Goal: Find specific page/section: Find specific page/section

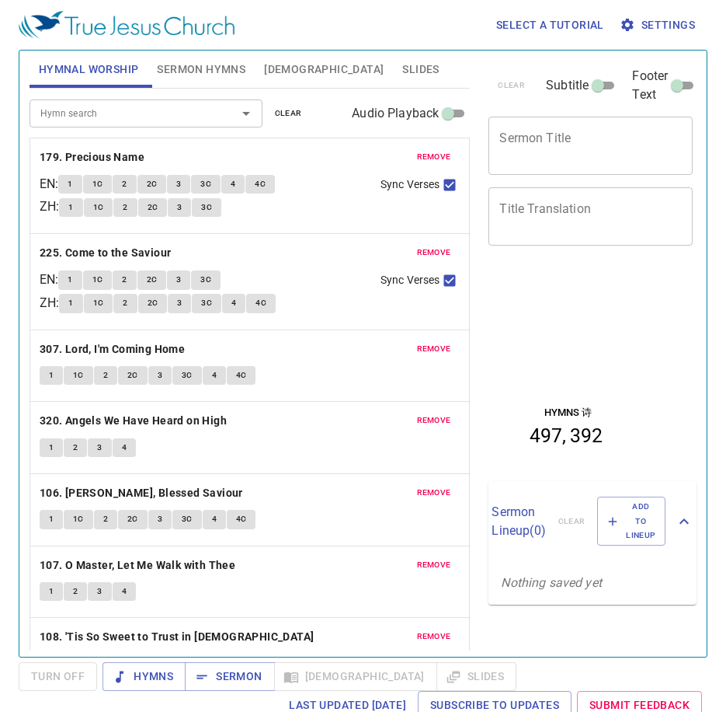
click at [417, 153] on span "remove" at bounding box center [434, 157] width 34 height 14
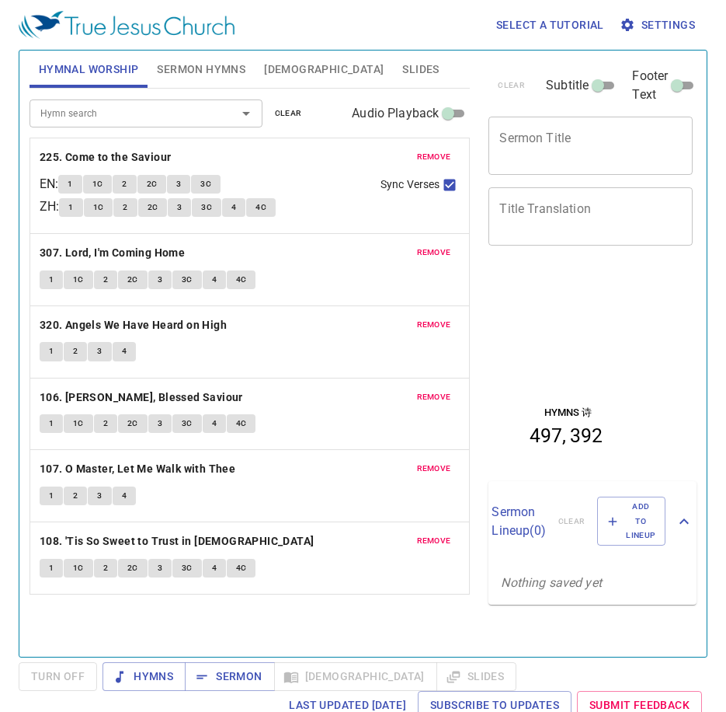
click at [416, 153] on button "remove" at bounding box center [434, 157] width 53 height 19
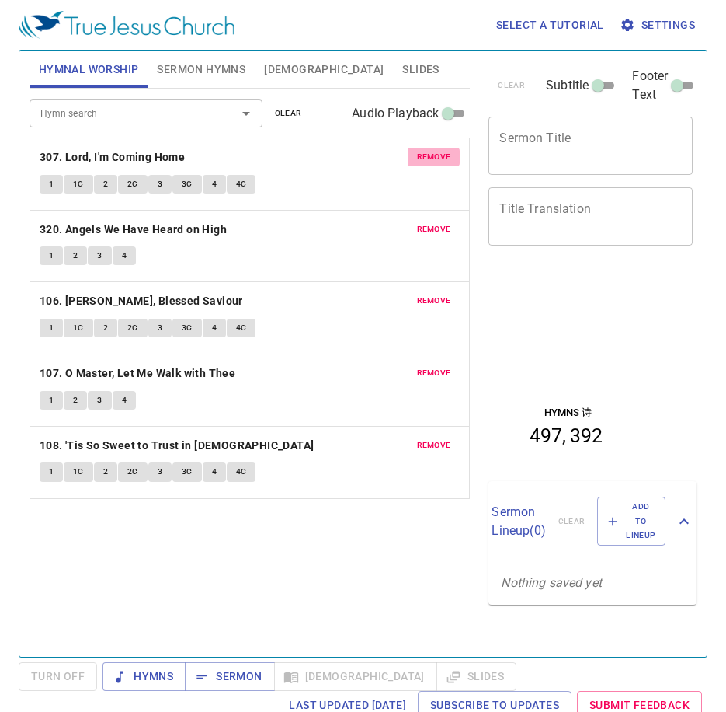
click at [414, 153] on button "remove" at bounding box center [434, 157] width 53 height 19
click at [413, 220] on button "remove" at bounding box center [434, 229] width 53 height 19
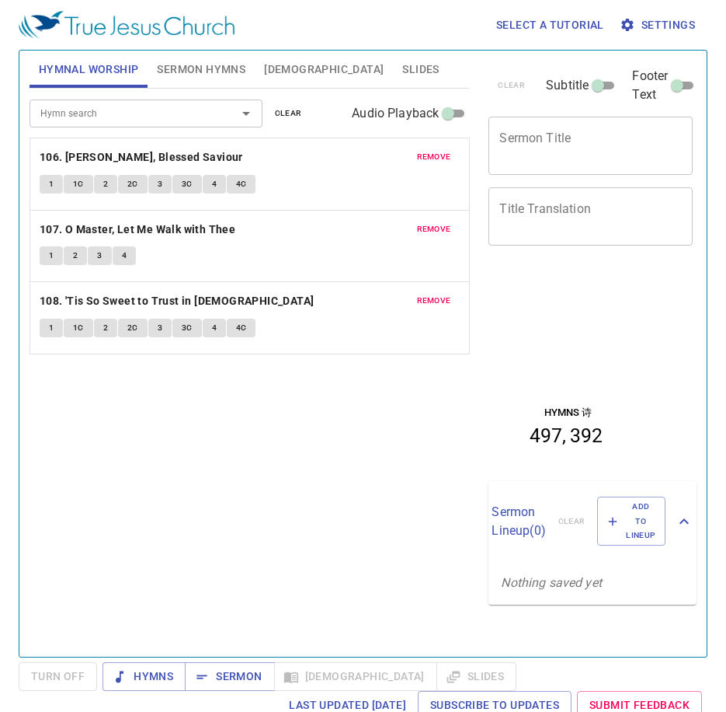
click at [413, 153] on button "remove" at bounding box center [434, 157] width 53 height 19
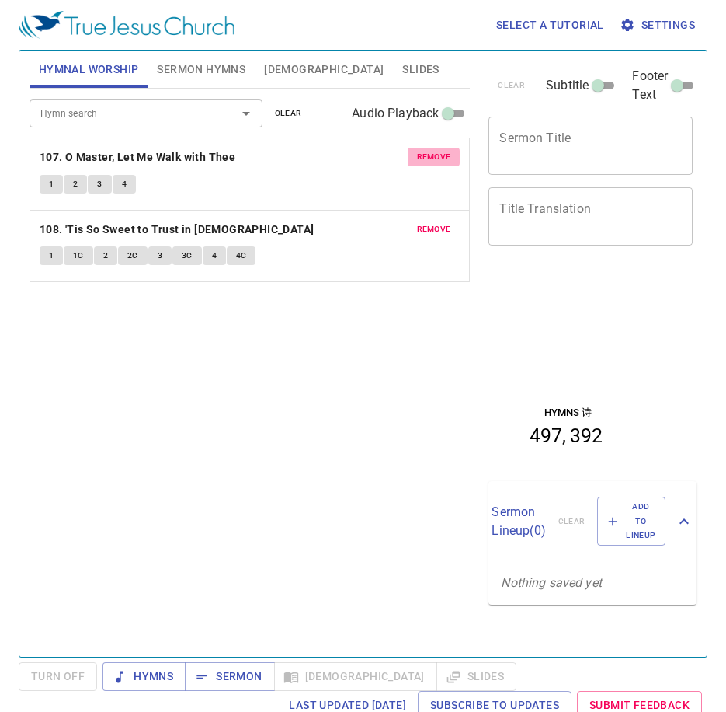
click at [412, 153] on button "remove" at bounding box center [434, 157] width 53 height 19
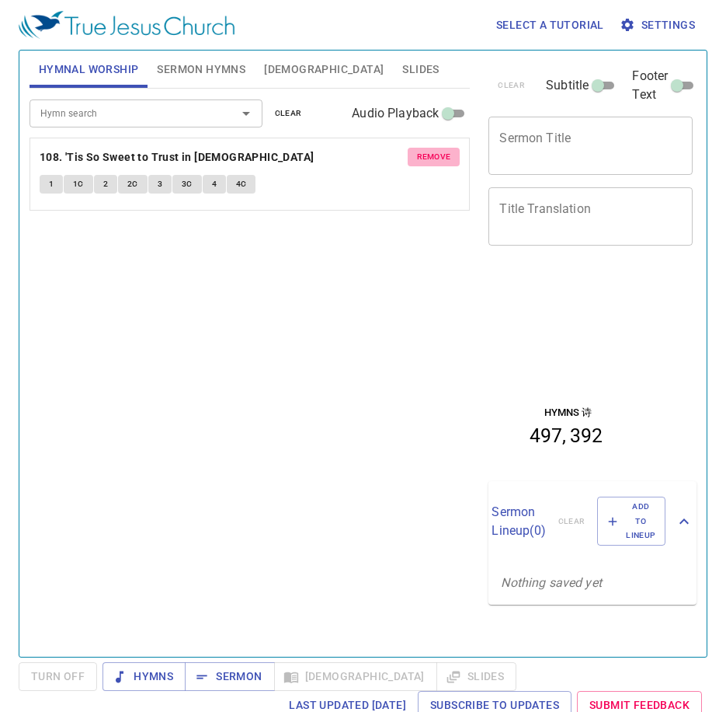
click at [412, 153] on button "remove" at bounding box center [434, 157] width 53 height 19
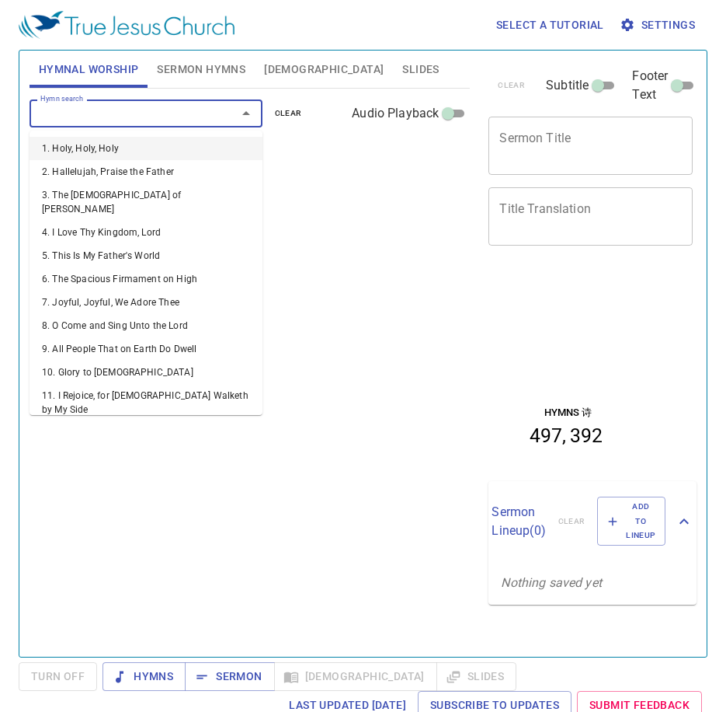
click at [130, 116] on input "Hymn search" at bounding box center [123, 113] width 178 height 18
click at [181, 75] on span "Sermon Hymns" at bounding box center [201, 69] width 89 height 19
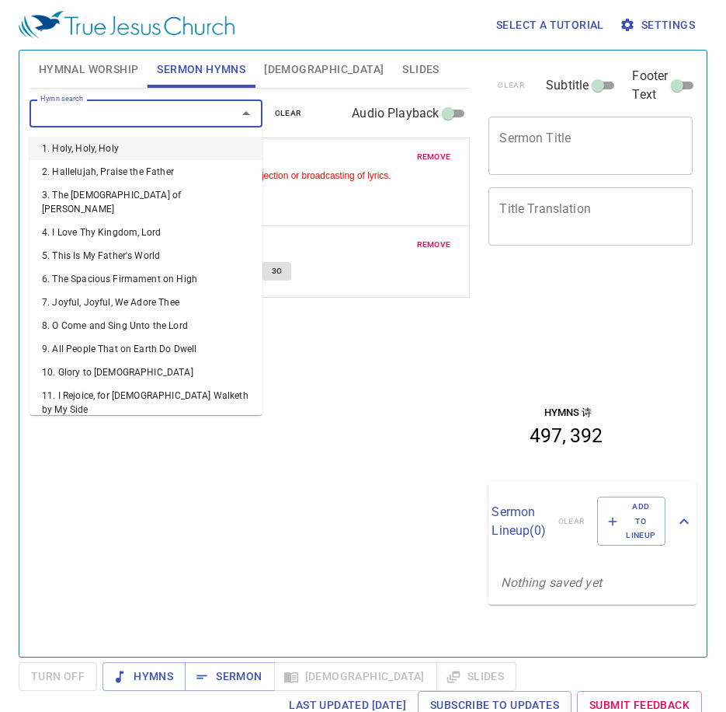
click at [178, 116] on input "Hymn search" at bounding box center [123, 113] width 178 height 18
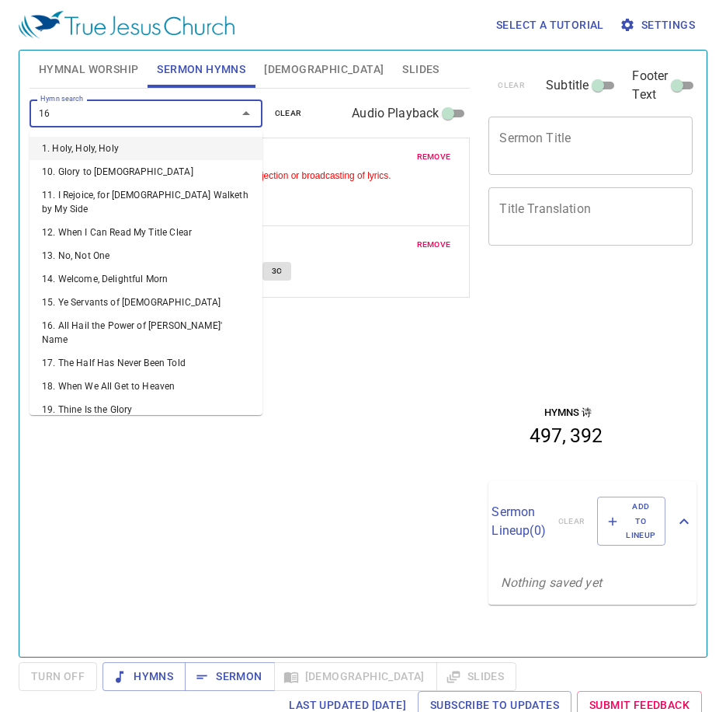
type input "169"
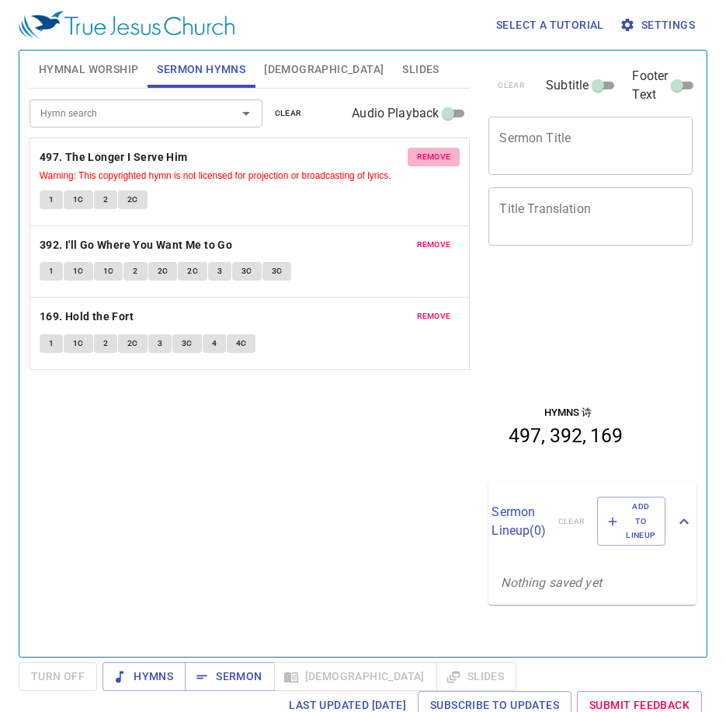
click at [433, 155] on span "remove" at bounding box center [434, 157] width 34 height 14
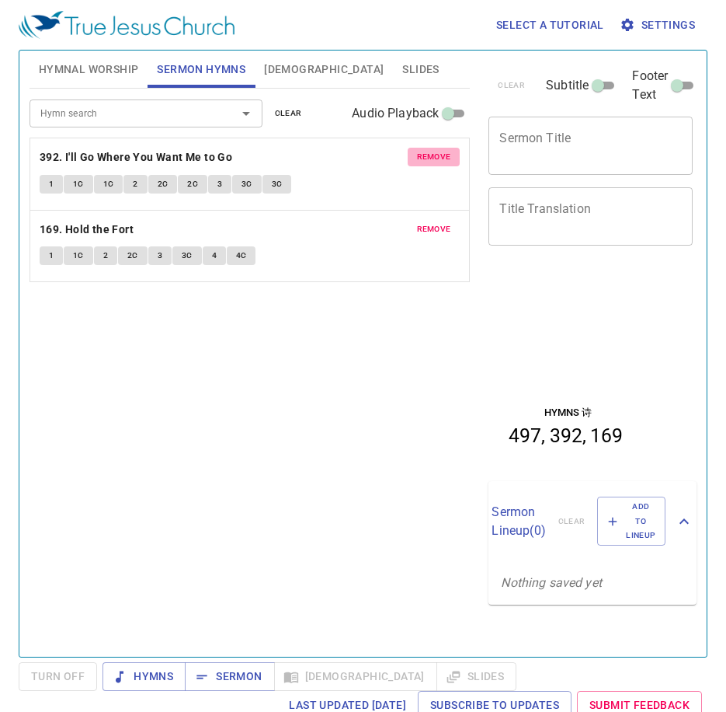
click at [431, 157] on span "remove" at bounding box center [434, 157] width 34 height 14
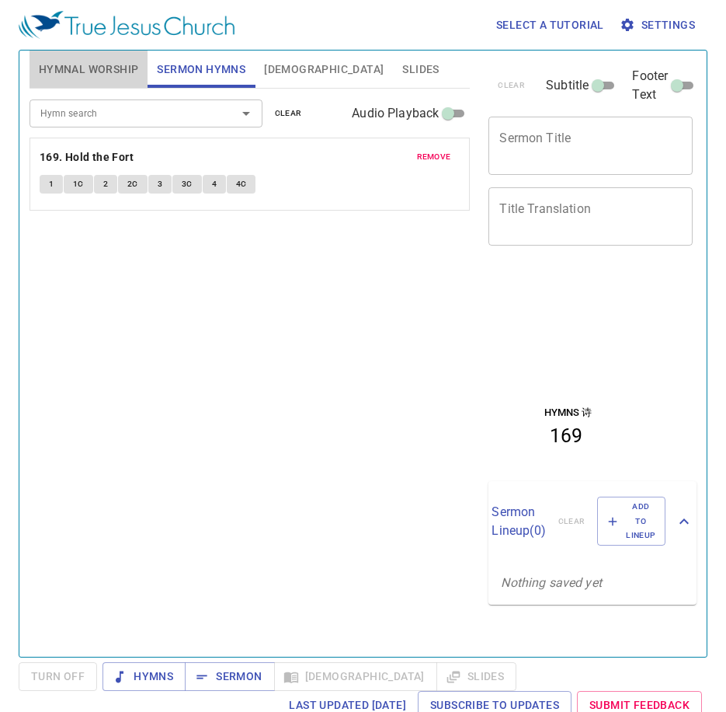
click at [76, 66] on span "Hymnal Worship" at bounding box center [89, 69] width 100 height 19
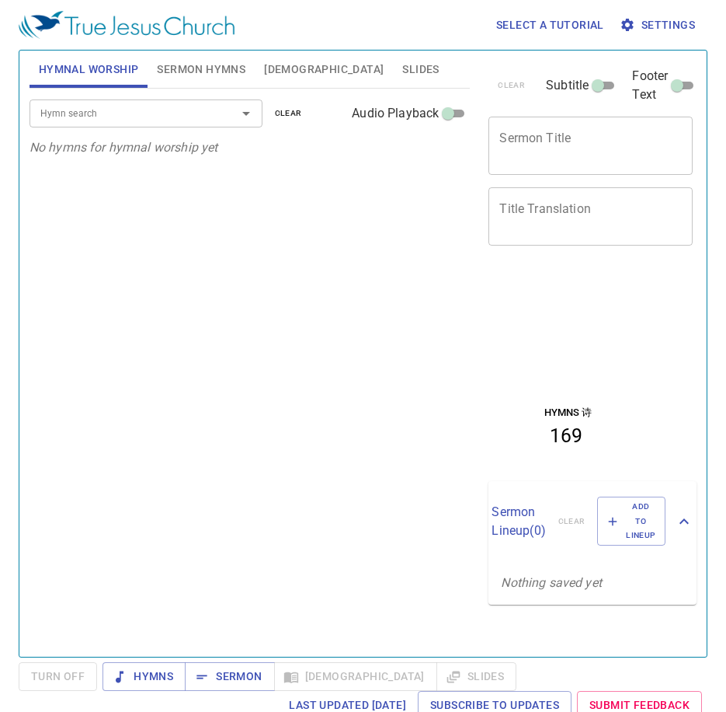
click at [165, 114] on input "Hymn search" at bounding box center [123, 113] width 178 height 18
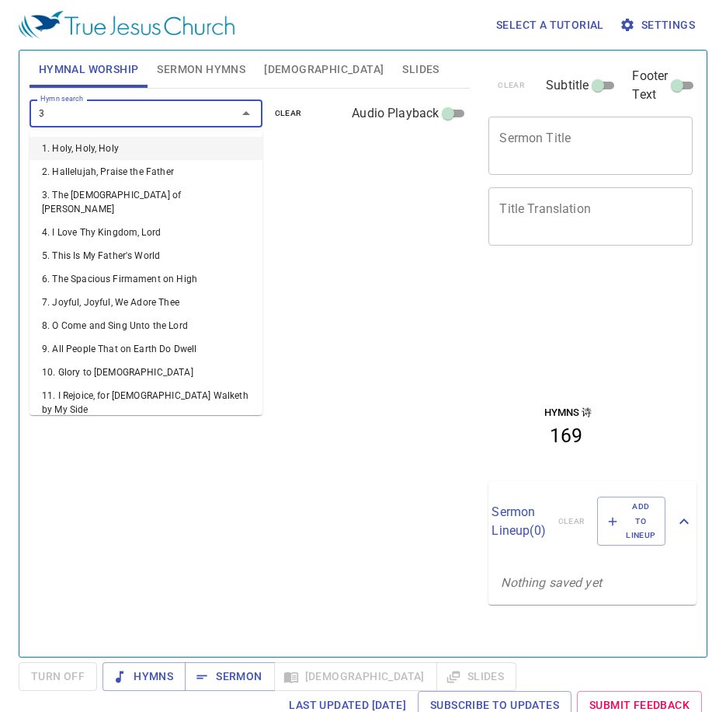
type input "36"
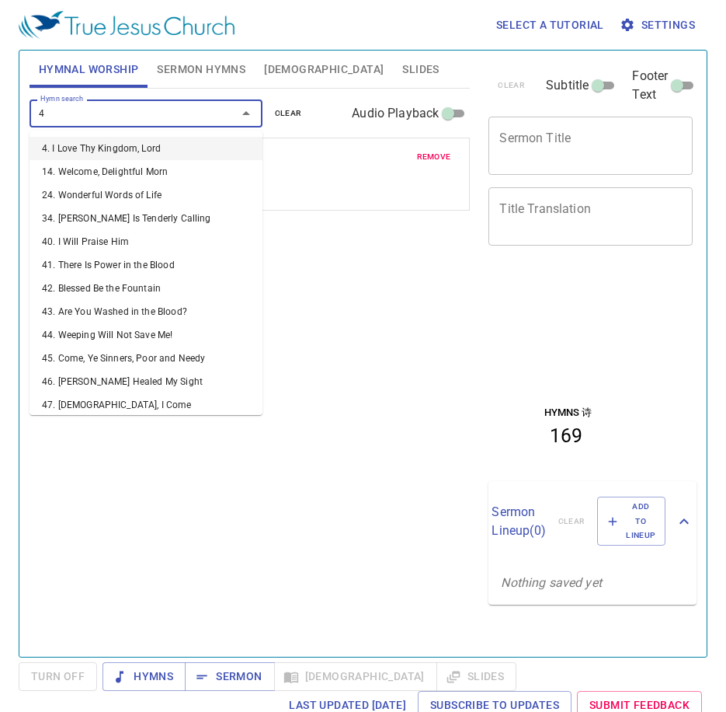
type input "46"
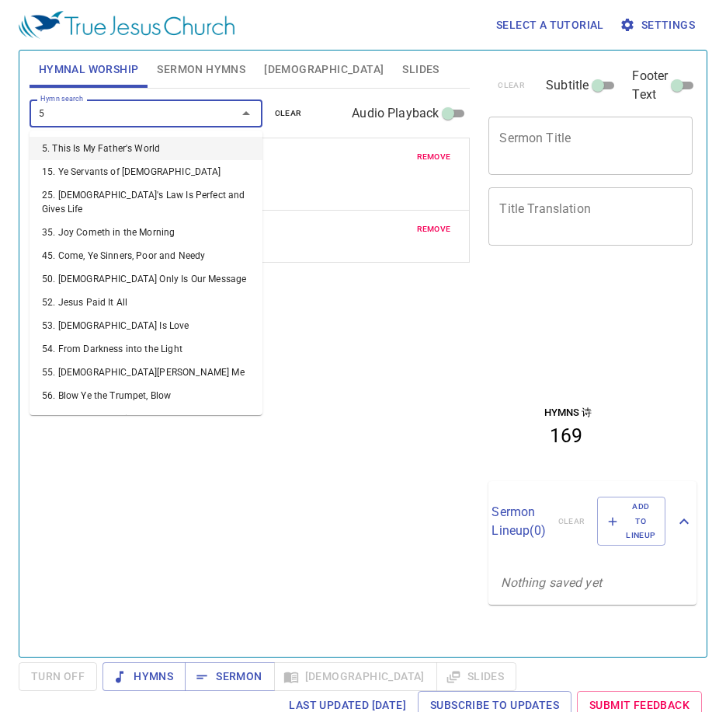
type input "56"
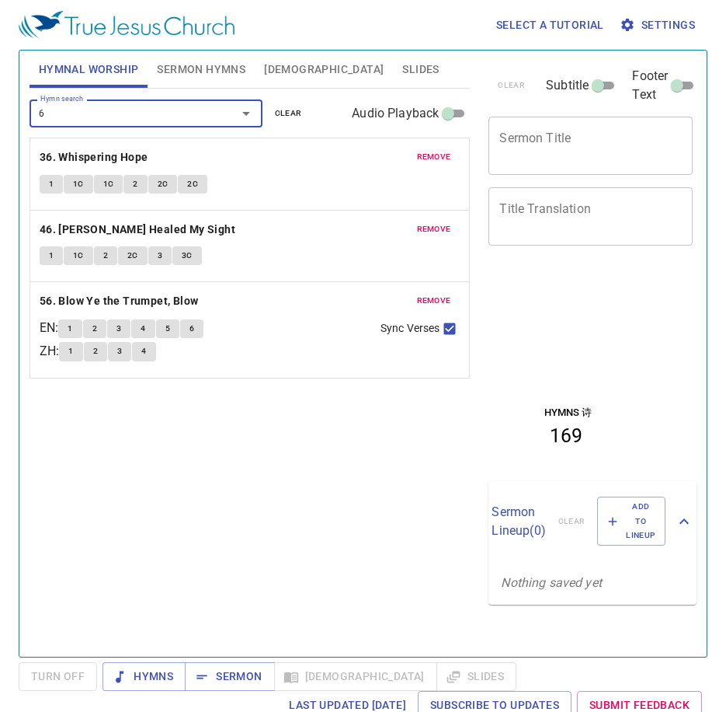
type input "66"
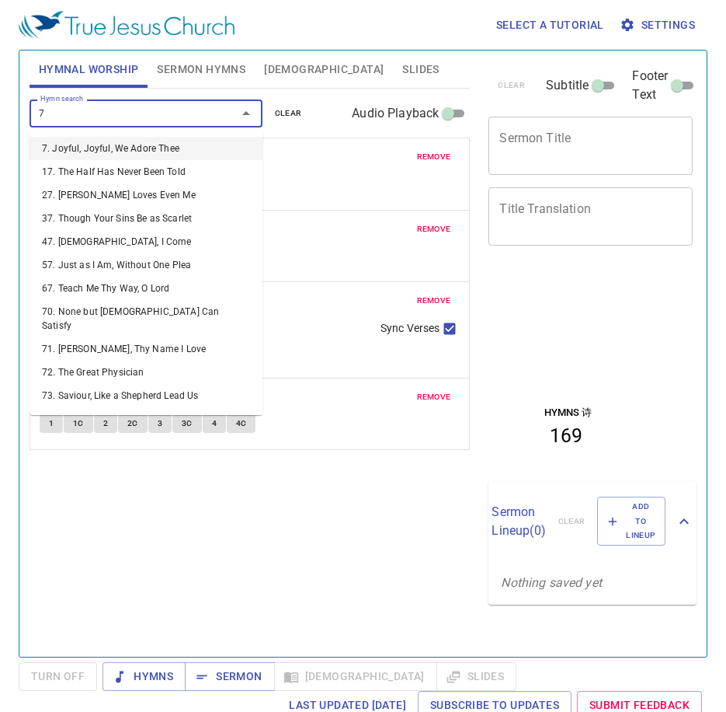
type input "76"
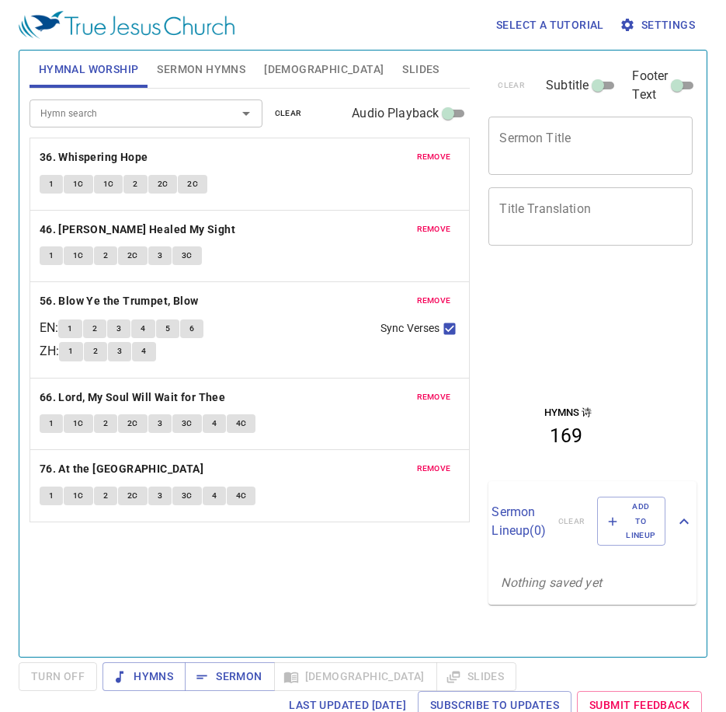
click at [174, 614] on div "Hymn search Hymn search clear Audio Playback remove 36. Whispering Hope 1 1C 1C…" at bounding box center [250, 366] width 441 height 555
click at [53, 194] on div "1 1C 1C 2 2C 2C" at bounding box center [250, 186] width 421 height 23
click at [58, 180] on button "1" at bounding box center [51, 184] width 23 height 19
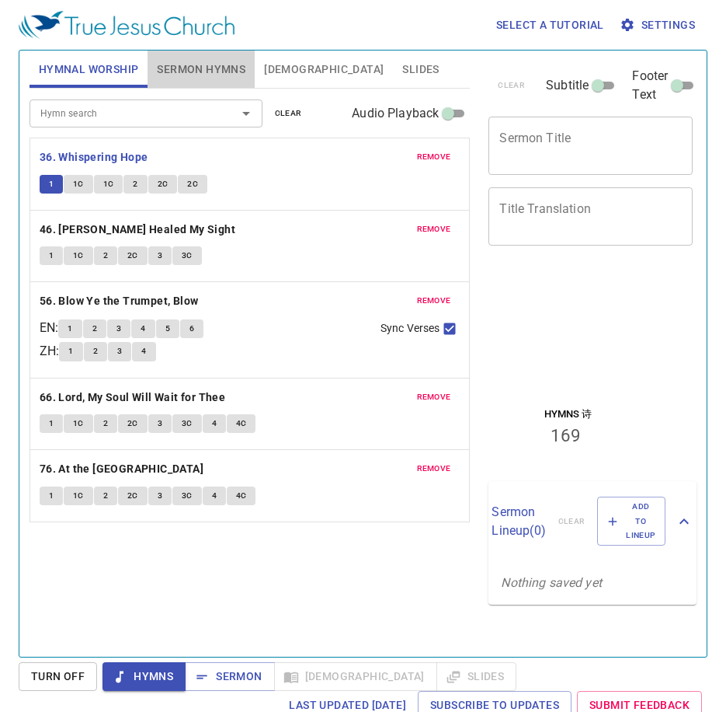
click at [217, 77] on span "Sermon Hymns" at bounding box center [201, 69] width 89 height 19
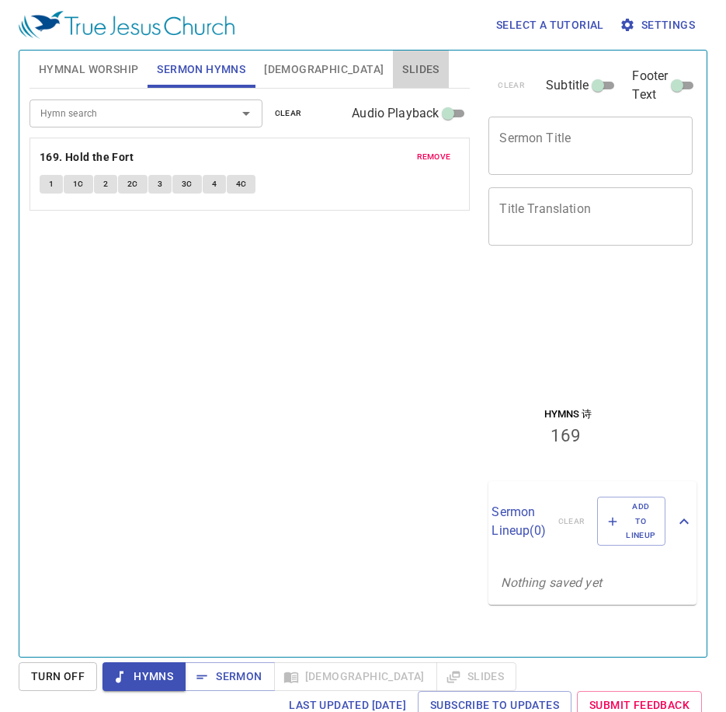
click at [402, 72] on span "Slides" at bounding box center [420, 69] width 37 height 19
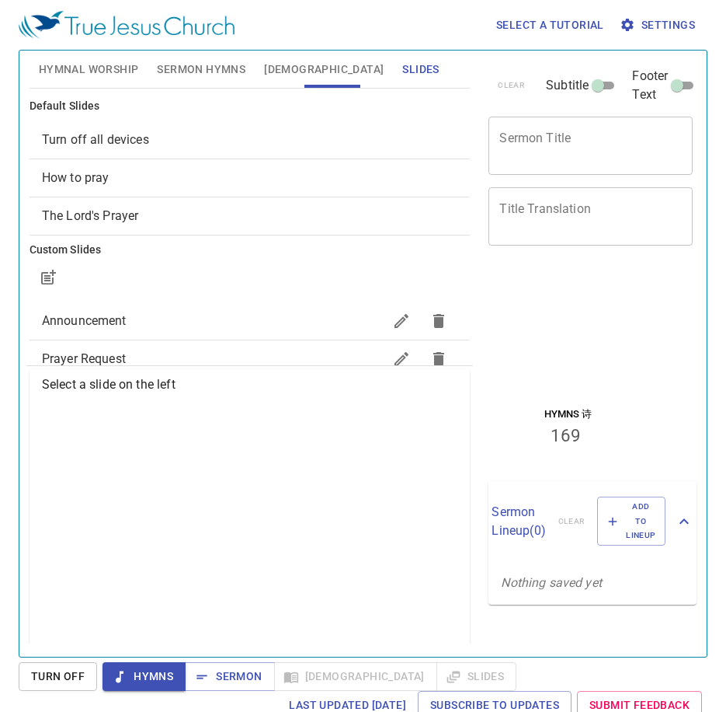
click at [140, 357] on span "Prayer Request" at bounding box center [213, 359] width 342 height 19
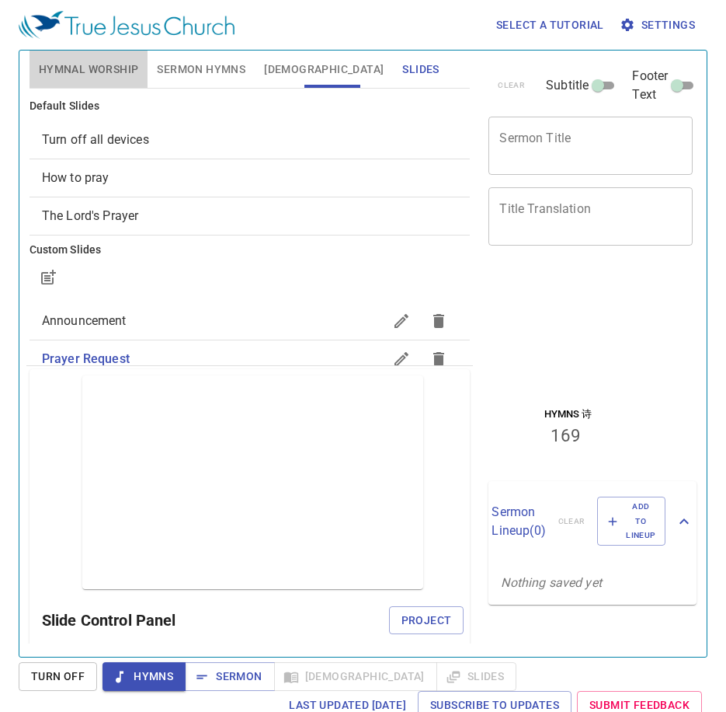
click at [85, 66] on span "Hymnal Worship" at bounding box center [89, 69] width 100 height 19
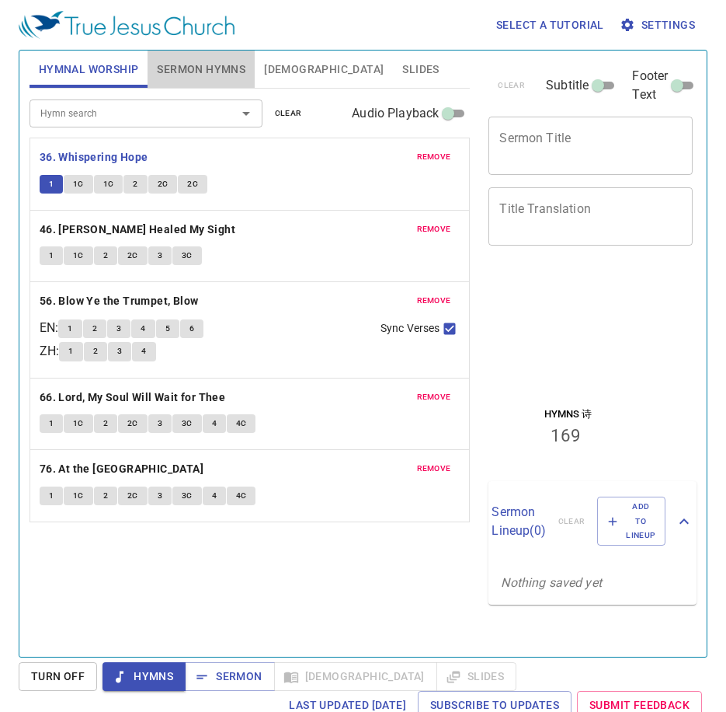
click at [193, 78] on span "Sermon Hymns" at bounding box center [201, 69] width 89 height 19
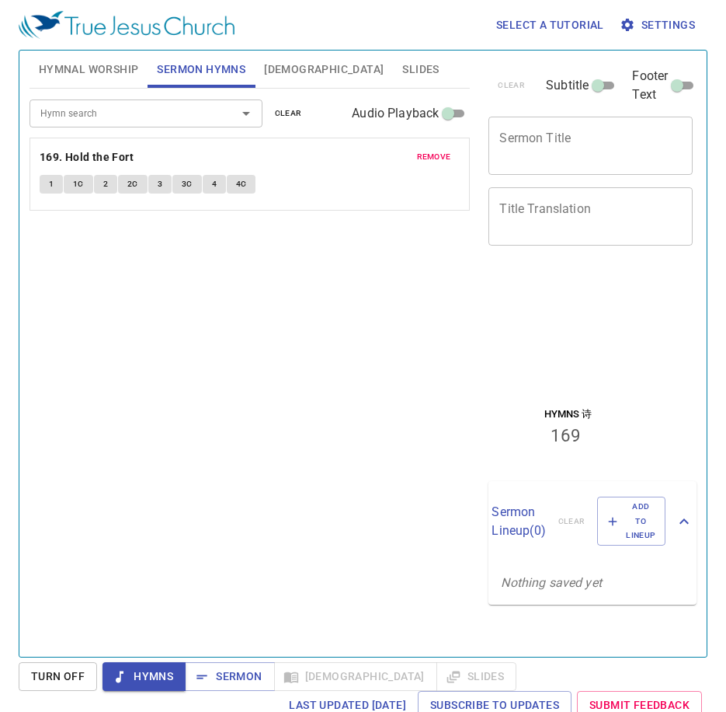
click at [206, 120] on input "Hymn search" at bounding box center [123, 113] width 178 height 18
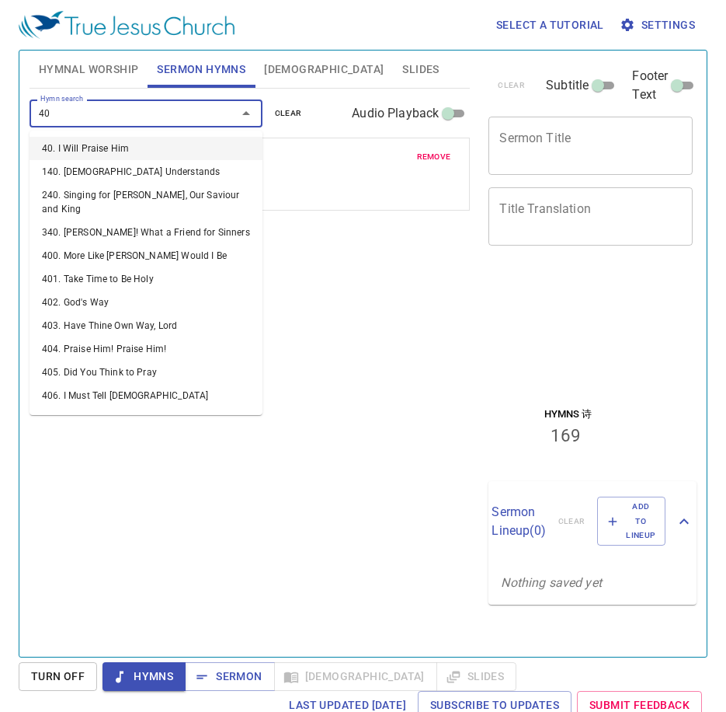
type input "407"
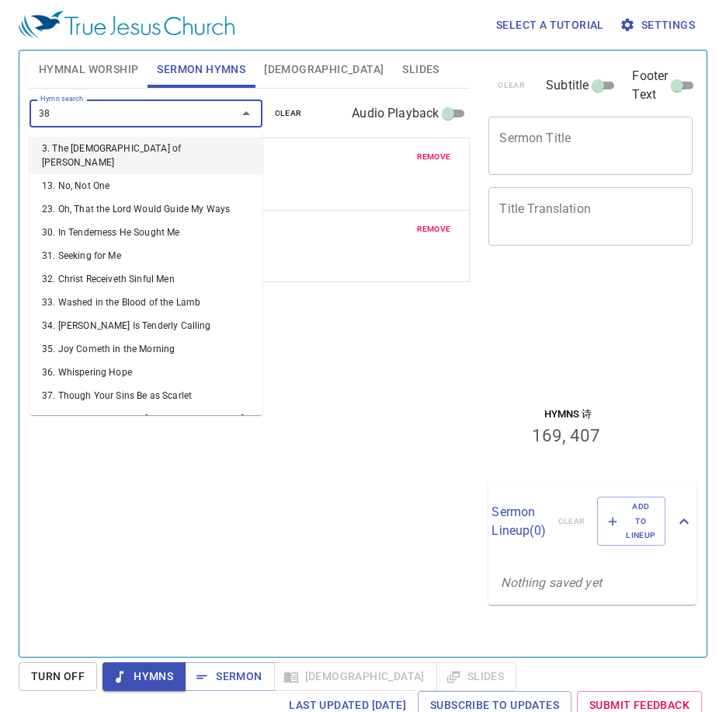
type input "388"
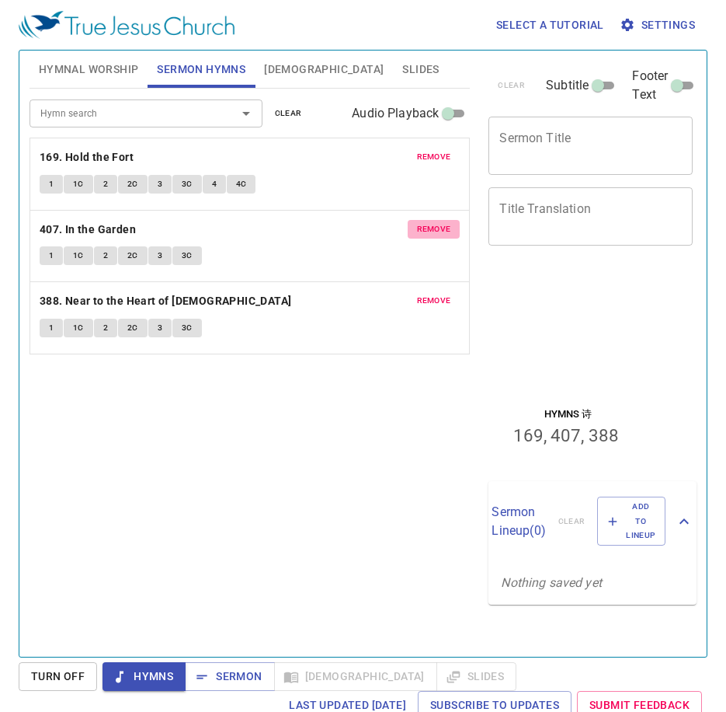
click at [429, 230] on span "remove" at bounding box center [434, 229] width 34 height 14
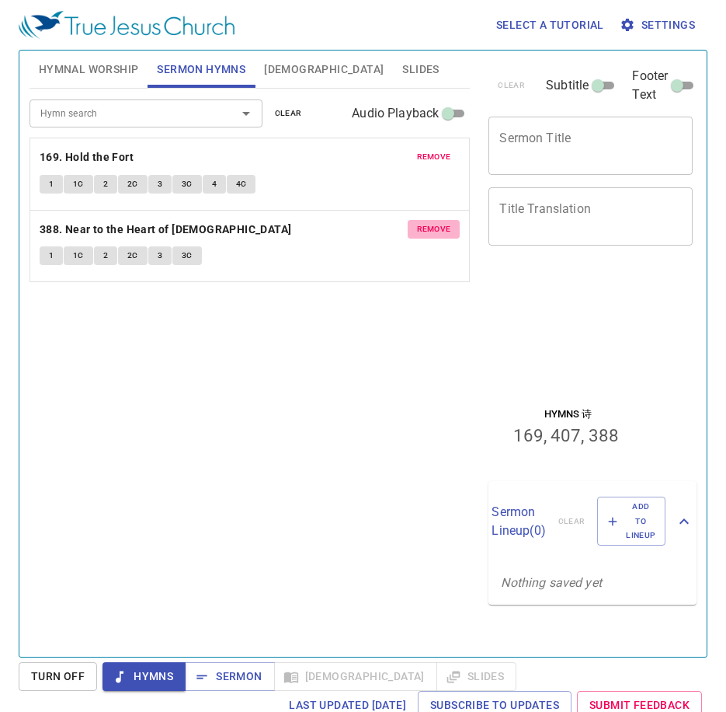
click at [429, 230] on span "remove" at bounding box center [434, 229] width 34 height 14
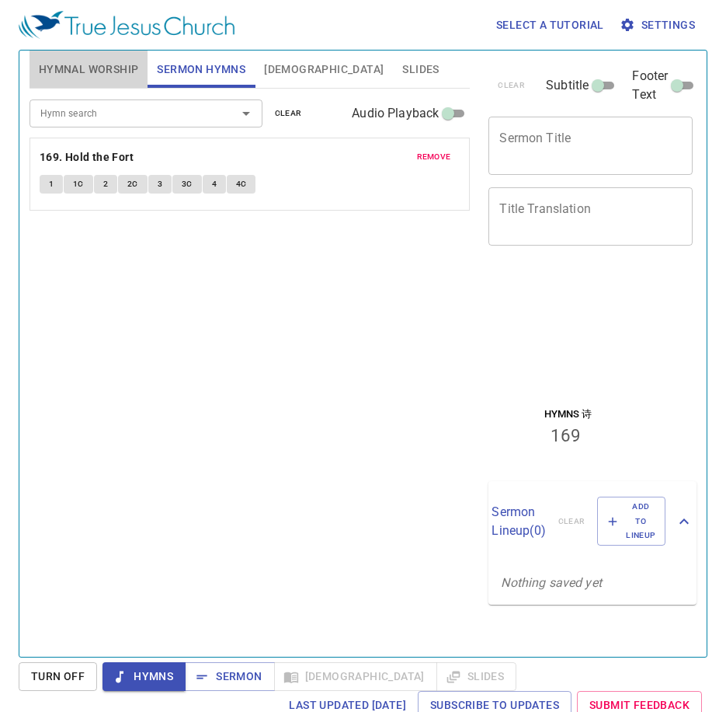
click at [87, 65] on span "Hymnal Worship" at bounding box center [89, 69] width 100 height 19
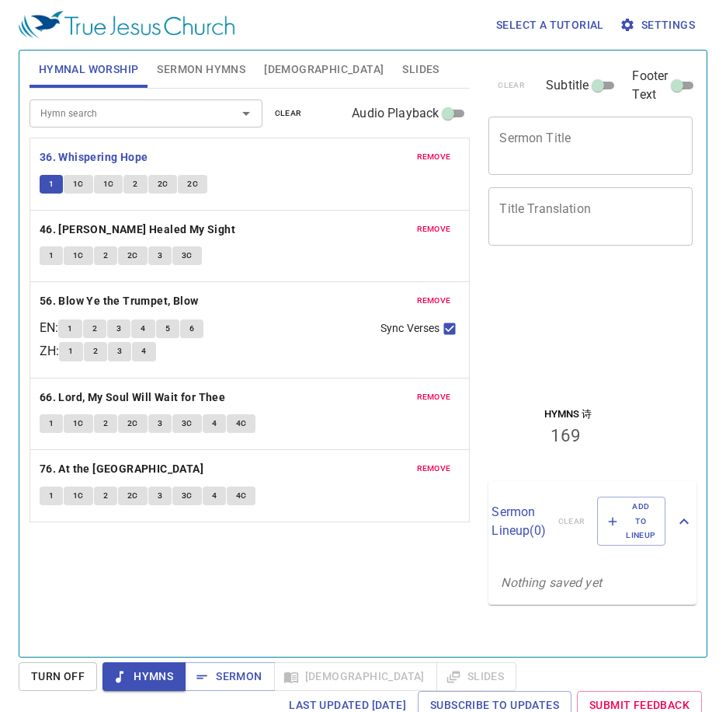
click at [162, 544] on div "Hymn search Hymn search clear Audio Playback remove 36. Whispering Hope 1 1C 1C…" at bounding box center [250, 366] width 441 height 555
click at [320, 562] on div "Hymn search Hymn search clear Audio Playback remove 36. Whispering Hope 1 1C 1C…" at bounding box center [250, 366] width 441 height 555
drag, startPoint x: 197, startPoint y: 569, endPoint x: 192, endPoint y: 557, distance: 13.6
click at [197, 566] on div "Hymn search Hymn search clear Audio Playback remove 36. Whispering Hope 1 1C 1C…" at bounding box center [250, 366] width 441 height 555
click at [193, 555] on div "Hymn search Hymn search clear Audio Playback remove 36. Whispering Hope 1 1C 1C…" at bounding box center [250, 366] width 441 height 555
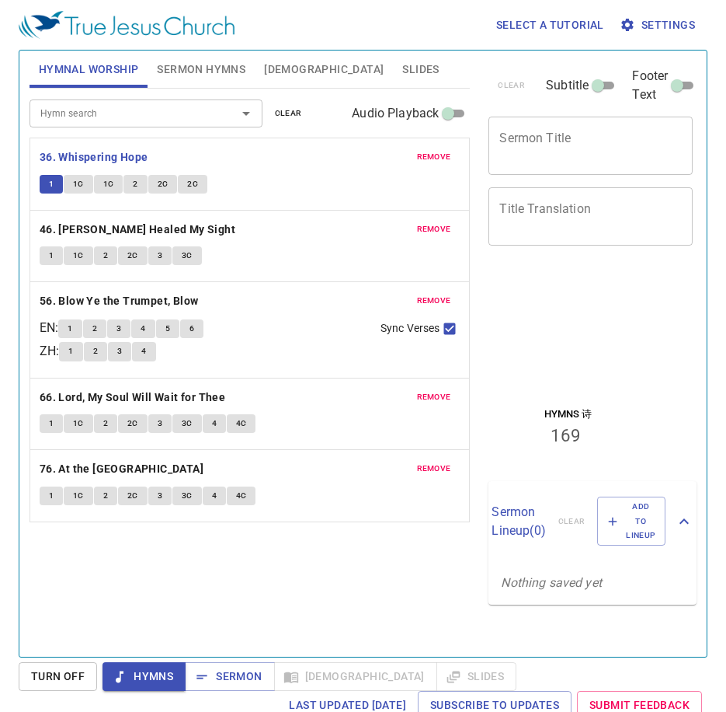
click at [193, 554] on div "Hymn search Hymn search clear Audio Playback remove 36. Whispering Hope 1 1C 1C…" at bounding box center [250, 366] width 441 height 555
click at [42, 249] on button "1" at bounding box center [51, 255] width 23 height 19
click at [219, 557] on div "Hymn search Hymn search clear Audio Playback remove 36. Whispering Hope 1 1C 1C…" at bounding box center [250, 366] width 441 height 555
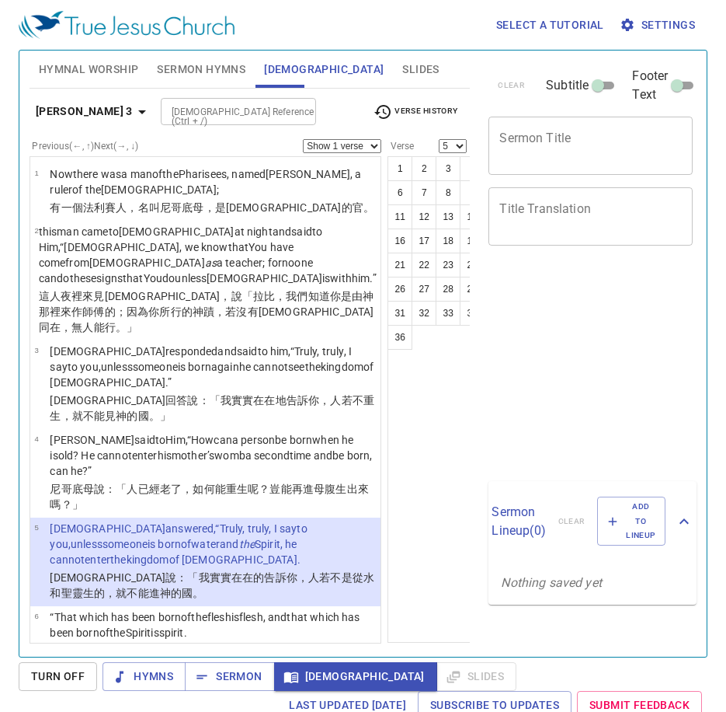
select select "5"
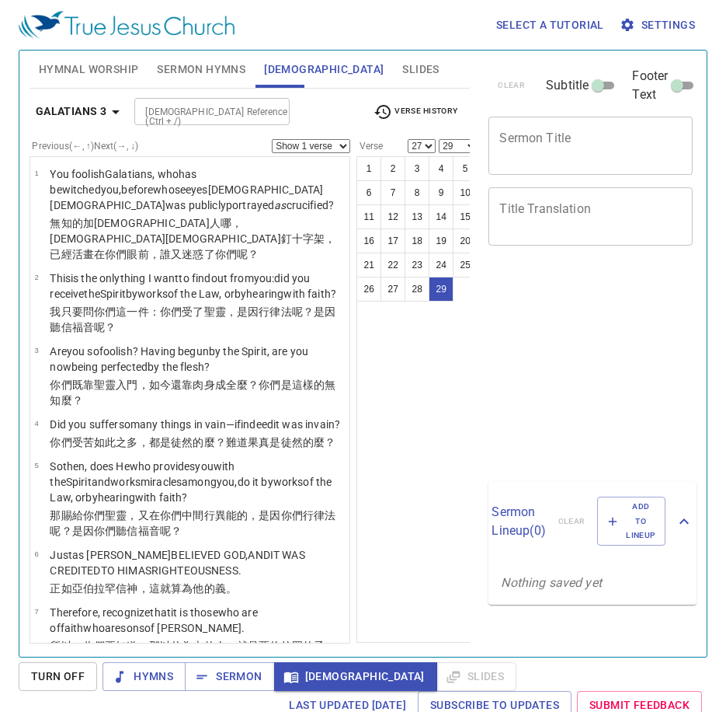
select select "27"
select select "29"
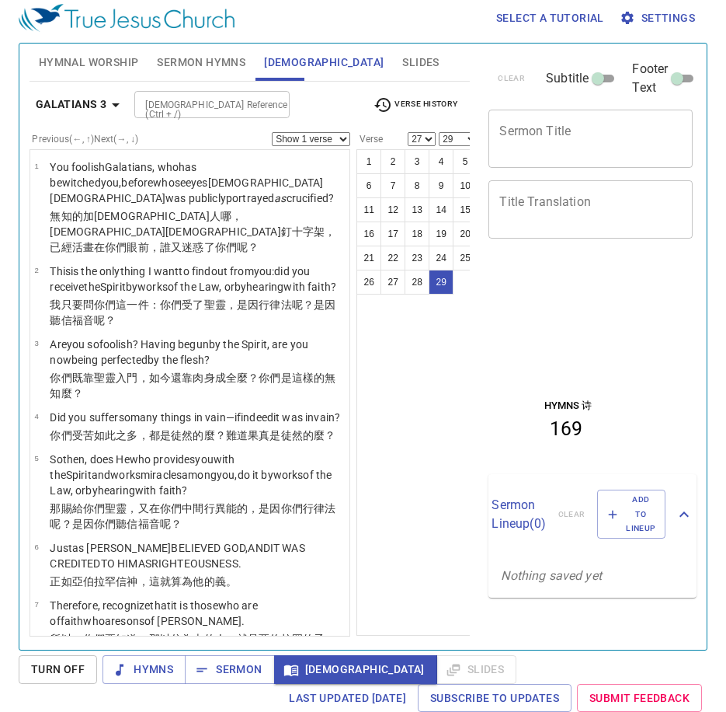
scroll to position [1940, 0]
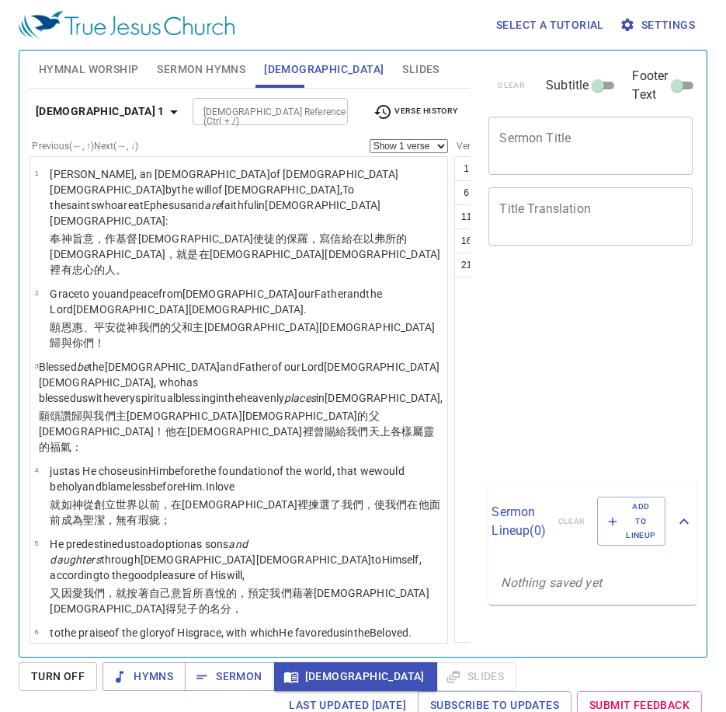
select select "13"
select select "14"
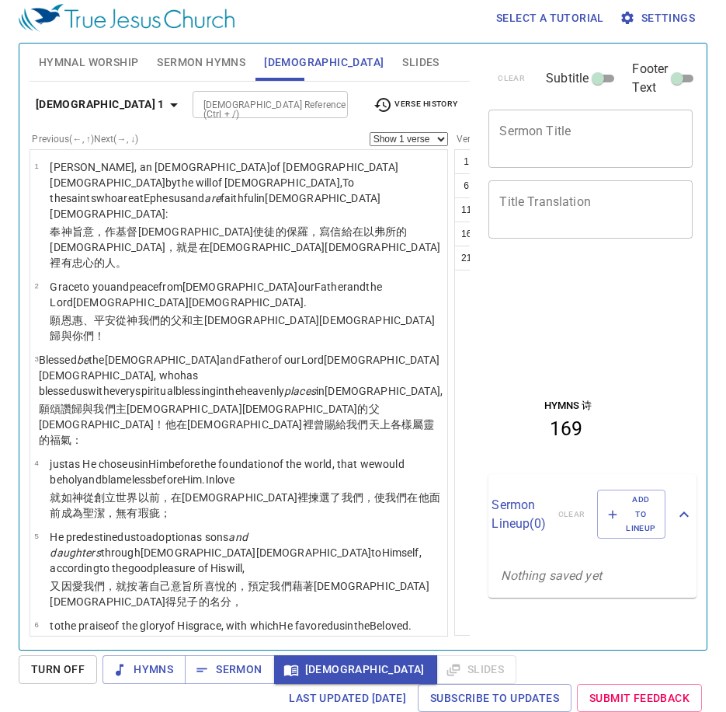
scroll to position [731, 0]
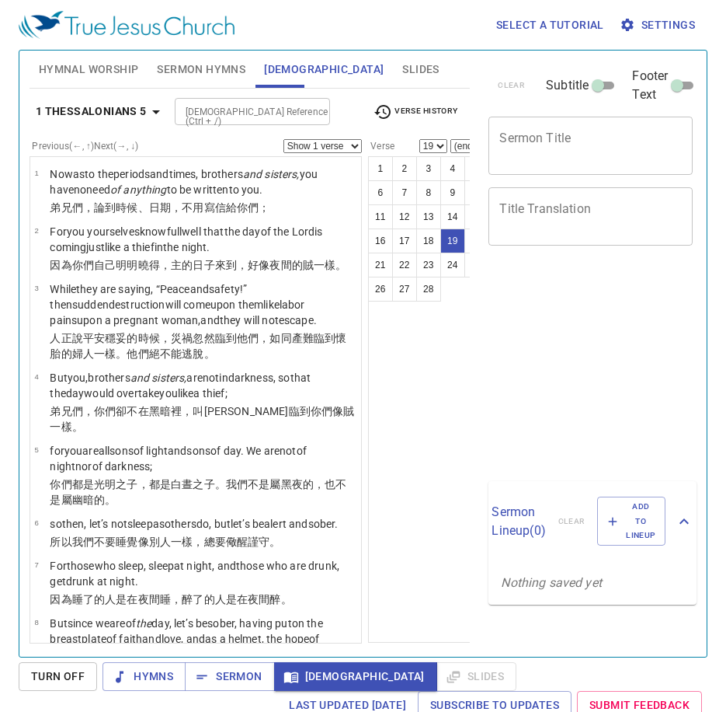
select select "19"
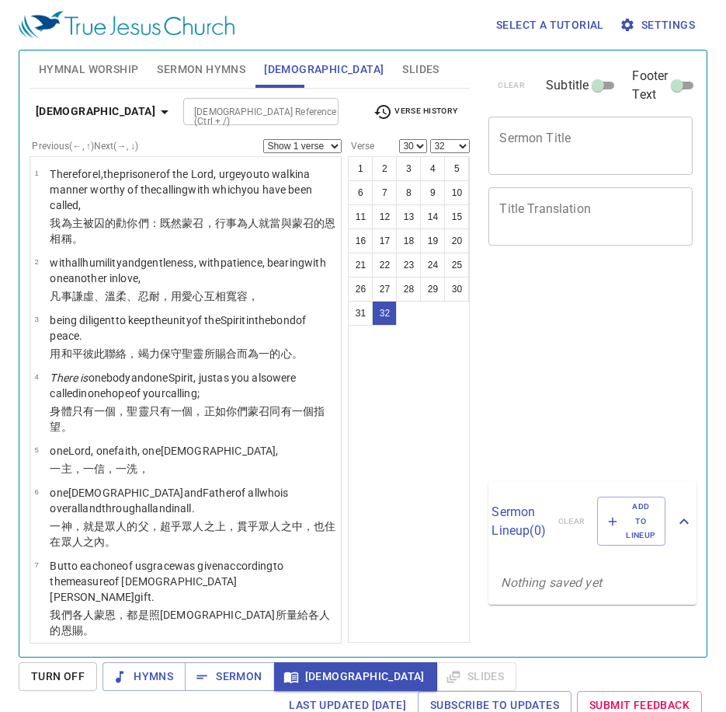
select select "30"
select select "32"
select select "30"
select select "32"
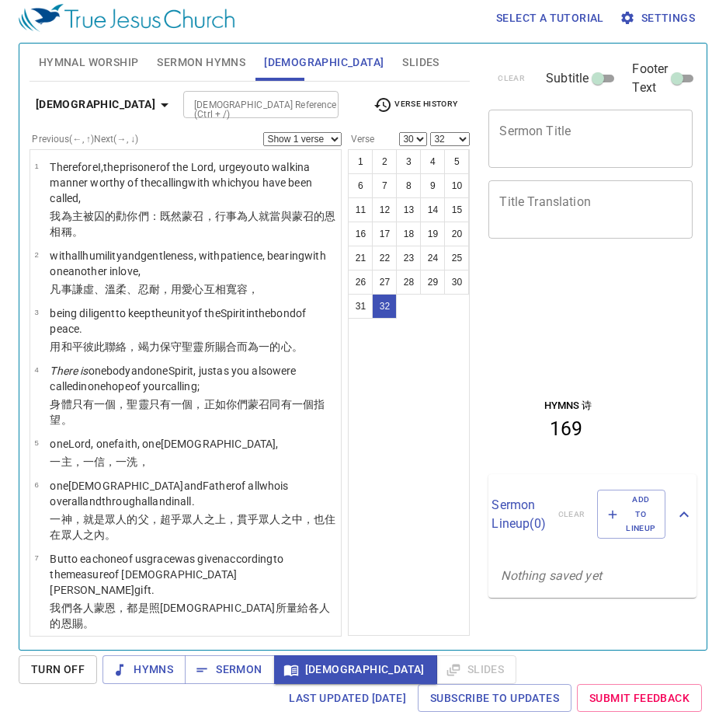
scroll to position [1911, 0]
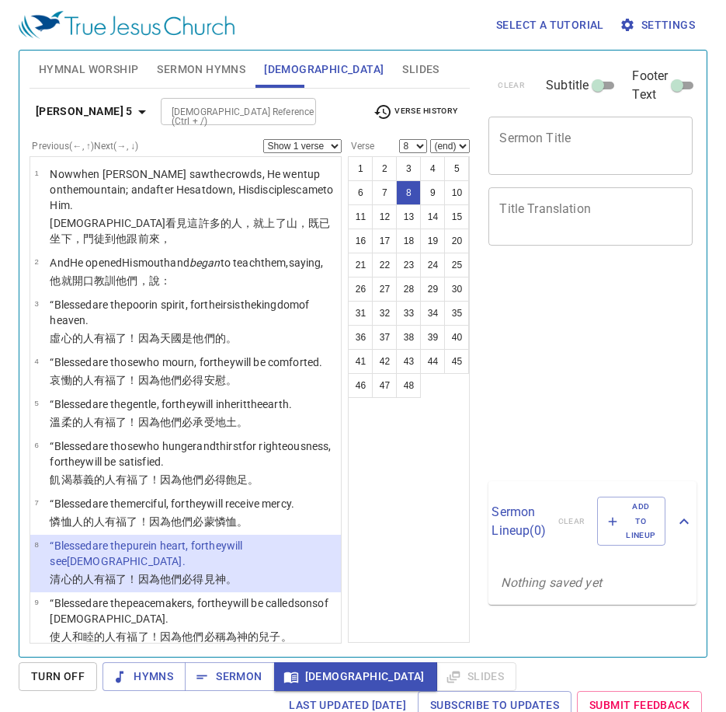
select select "8"
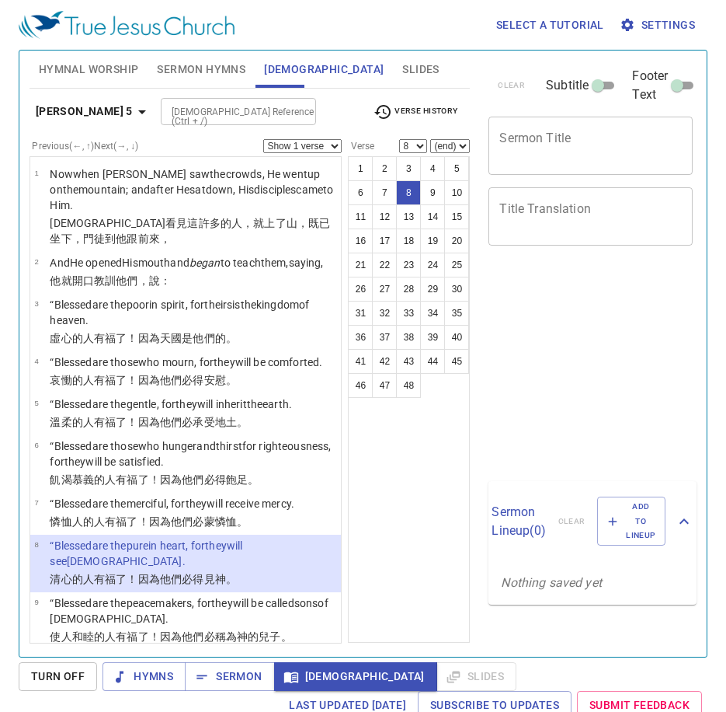
scroll to position [7, 0]
select select "8"
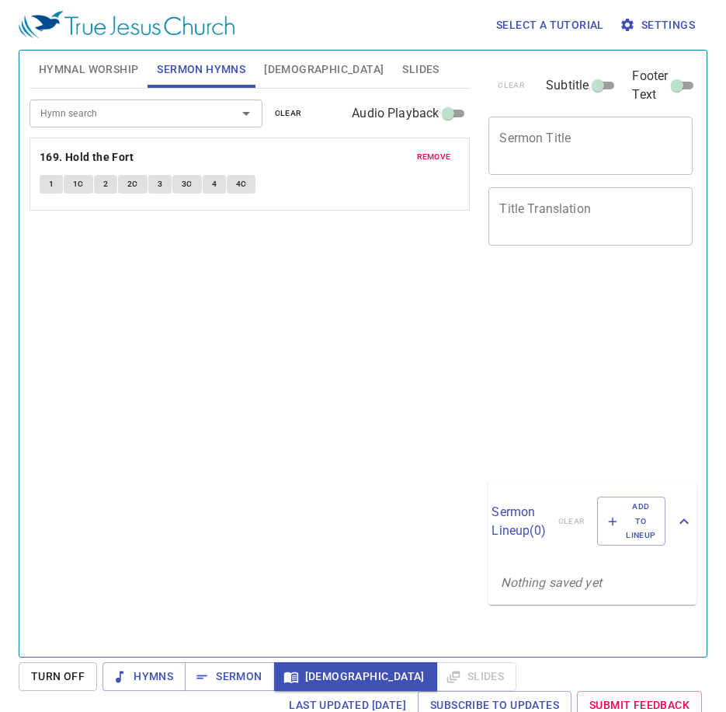
scroll to position [7, 0]
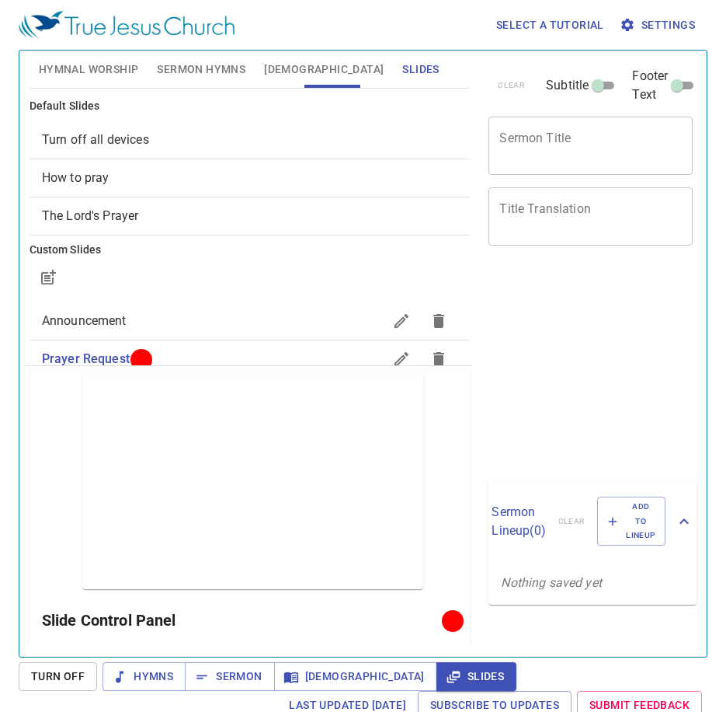
scroll to position [7, 0]
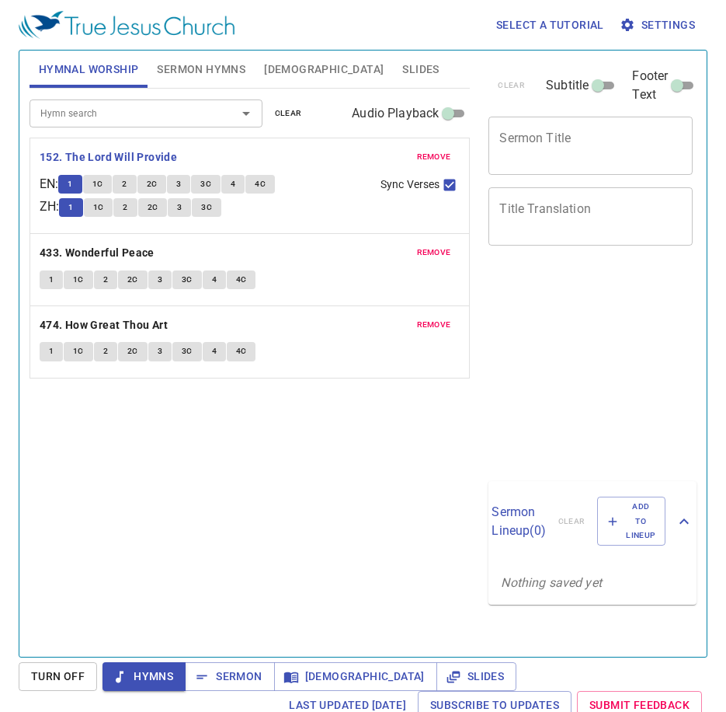
scroll to position [7, 0]
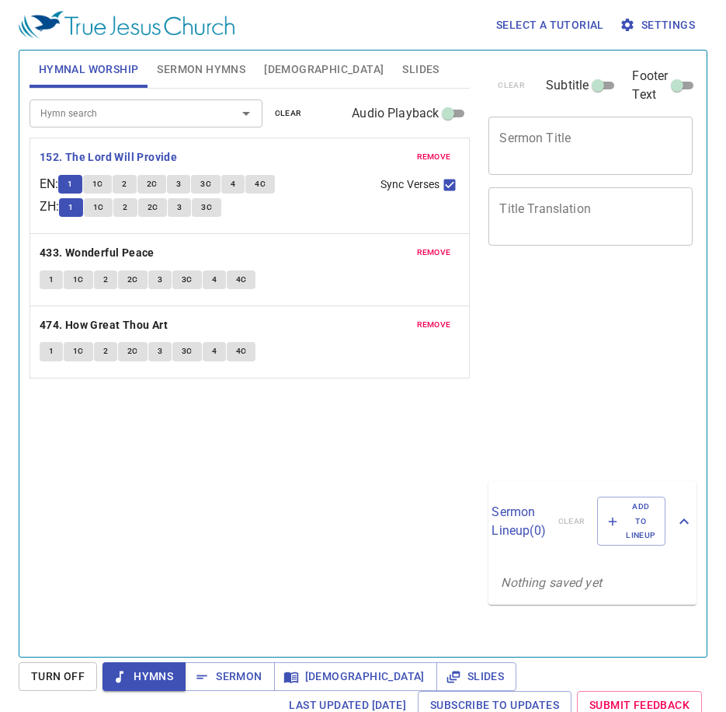
scroll to position [7, 0]
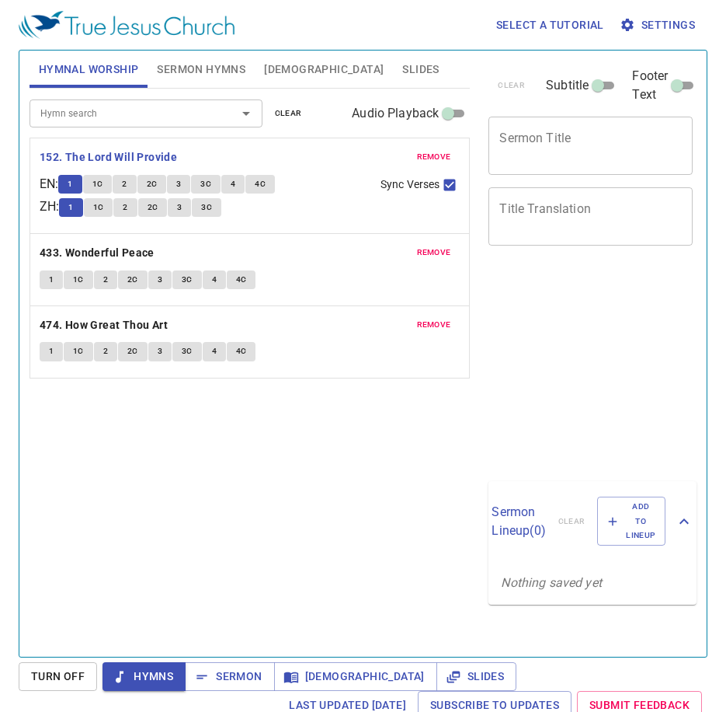
scroll to position [7, 0]
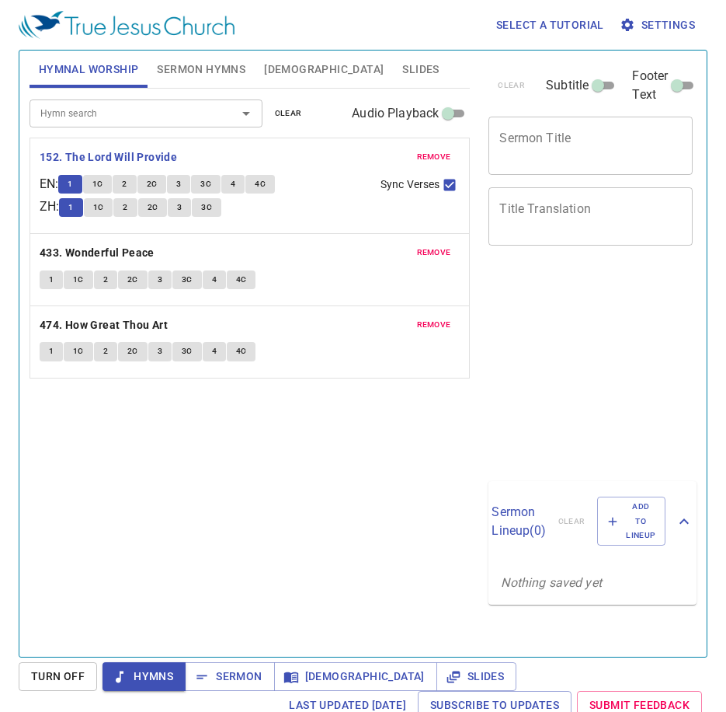
scroll to position [7, 0]
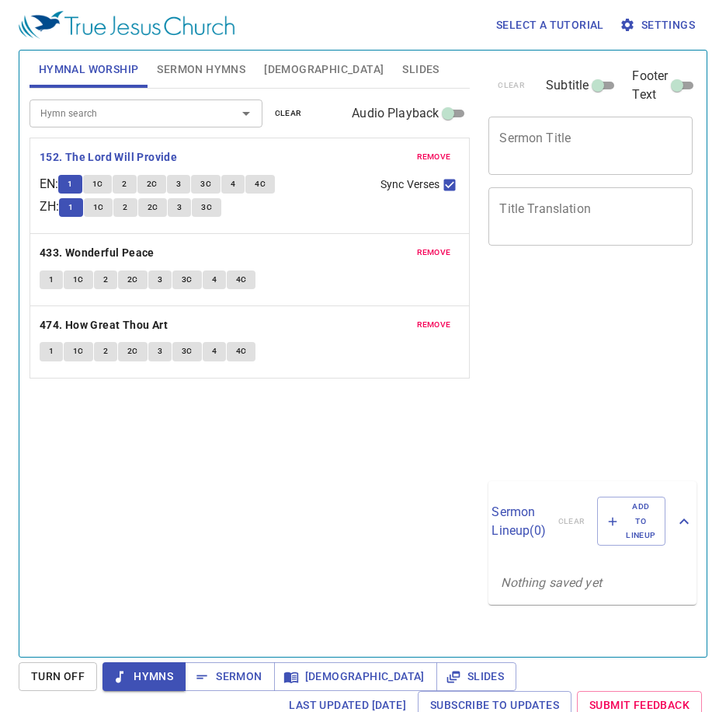
scroll to position [7, 0]
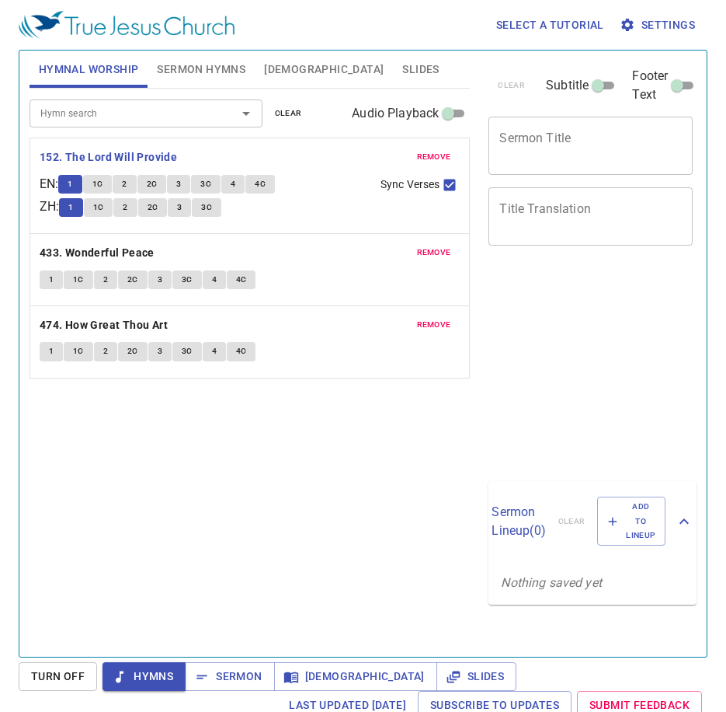
scroll to position [7, 0]
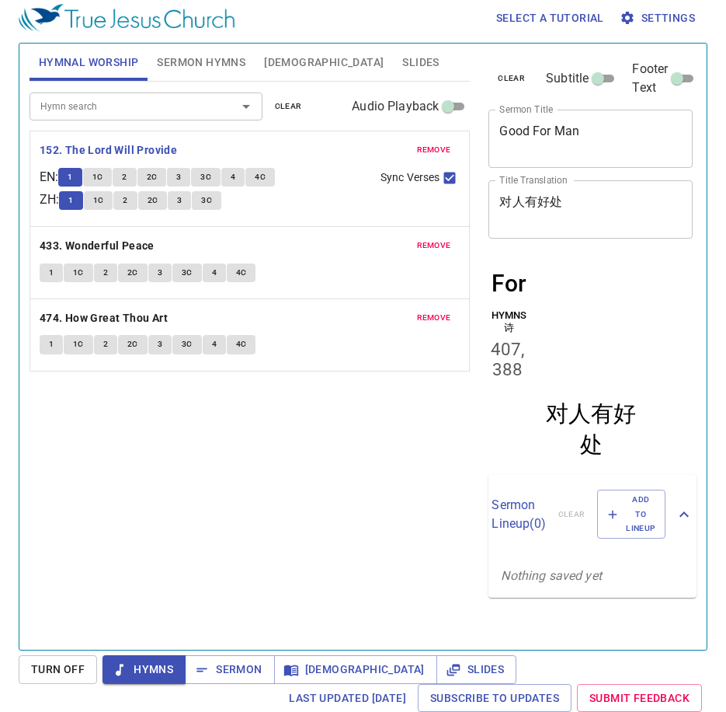
scroll to position [7, 0]
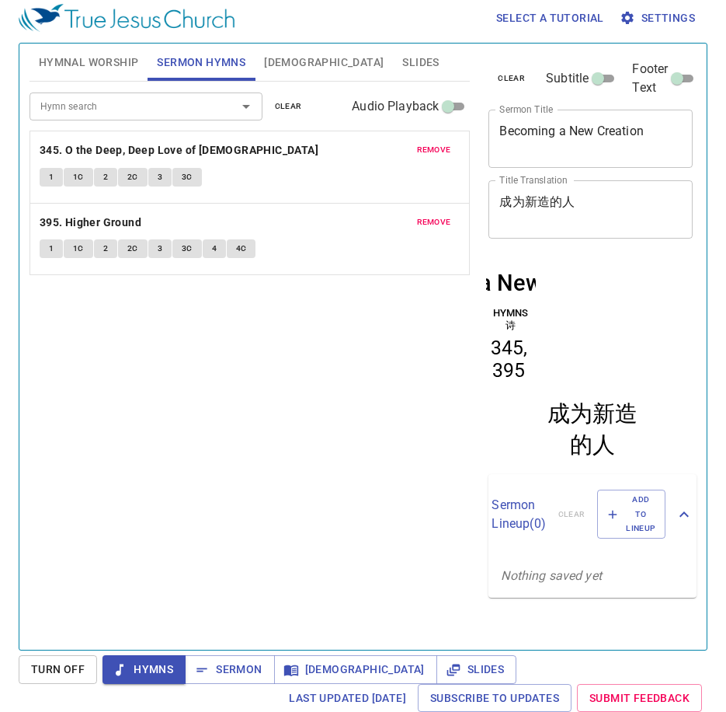
scroll to position [7, 0]
